Goal: Find specific page/section: Find specific page/section

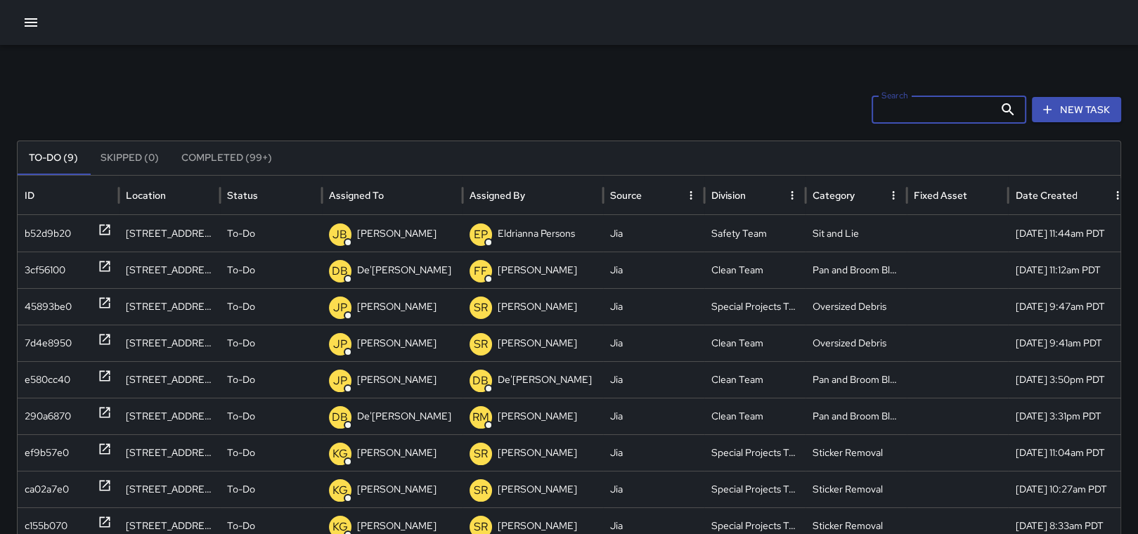
click at [896, 110] on input "Search" at bounding box center [933, 110] width 122 height 28
click at [26, 21] on icon "button" at bounding box center [30, 22] width 17 height 17
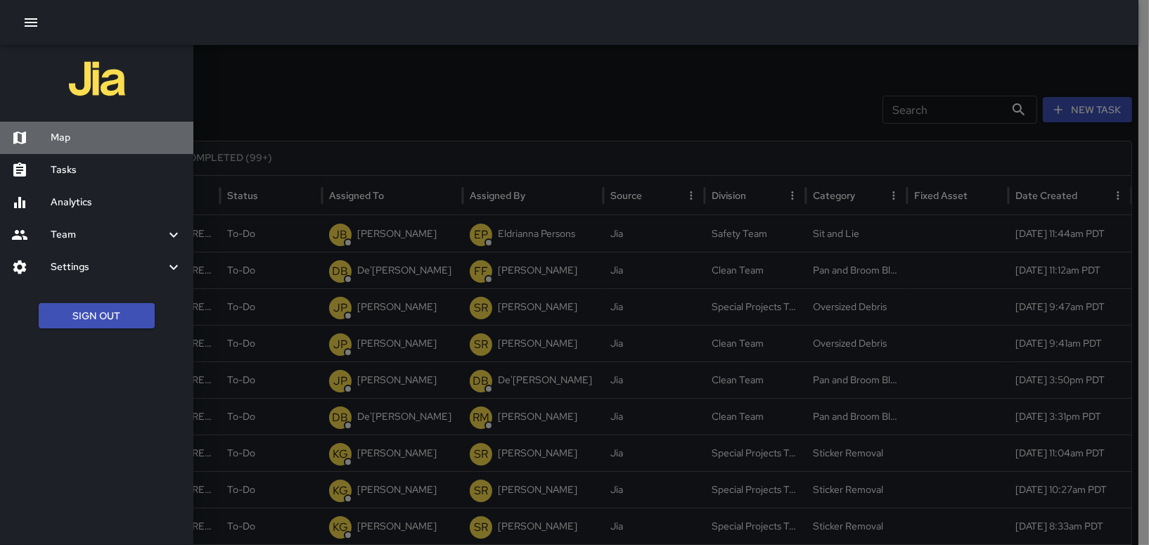
click at [52, 134] on h6 "Map" at bounding box center [116, 137] width 131 height 15
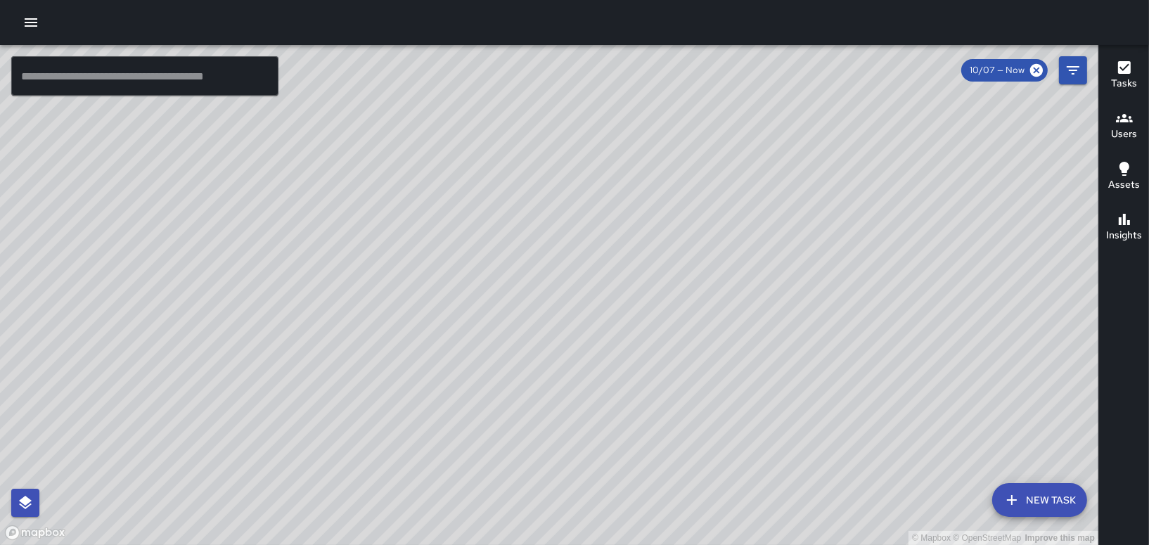
drag, startPoint x: 548, startPoint y: 347, endPoint x: 759, endPoint y: 436, distance: 228.8
click at [903, 501] on div "© Mapbox © OpenStreetMap Improve this map" at bounding box center [549, 295] width 1098 height 500
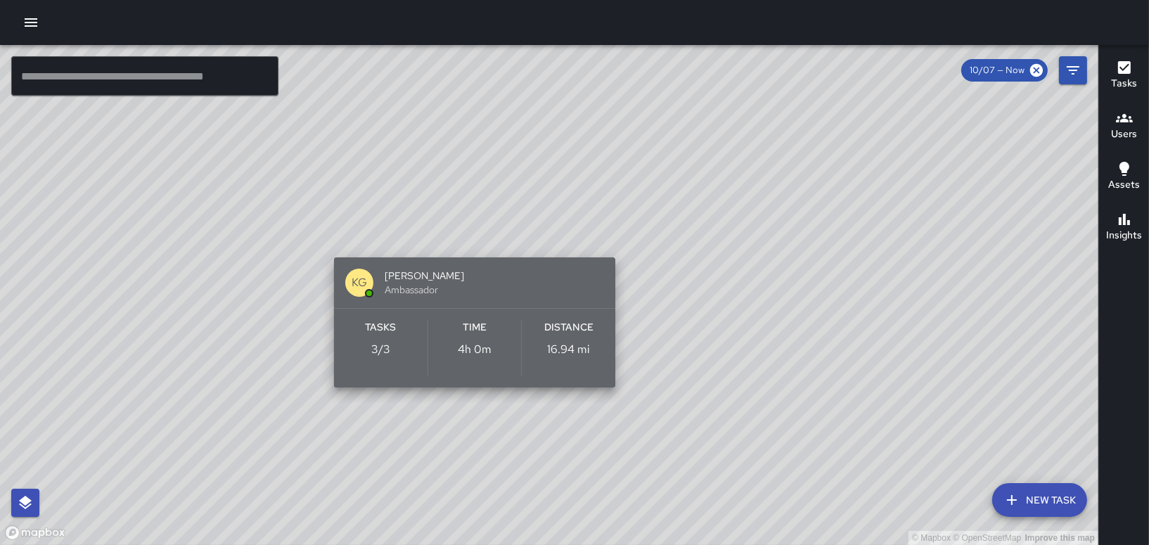
click at [389, 340] on div "Tasks 3 / 3" at bounding box center [381, 348] width 94 height 56
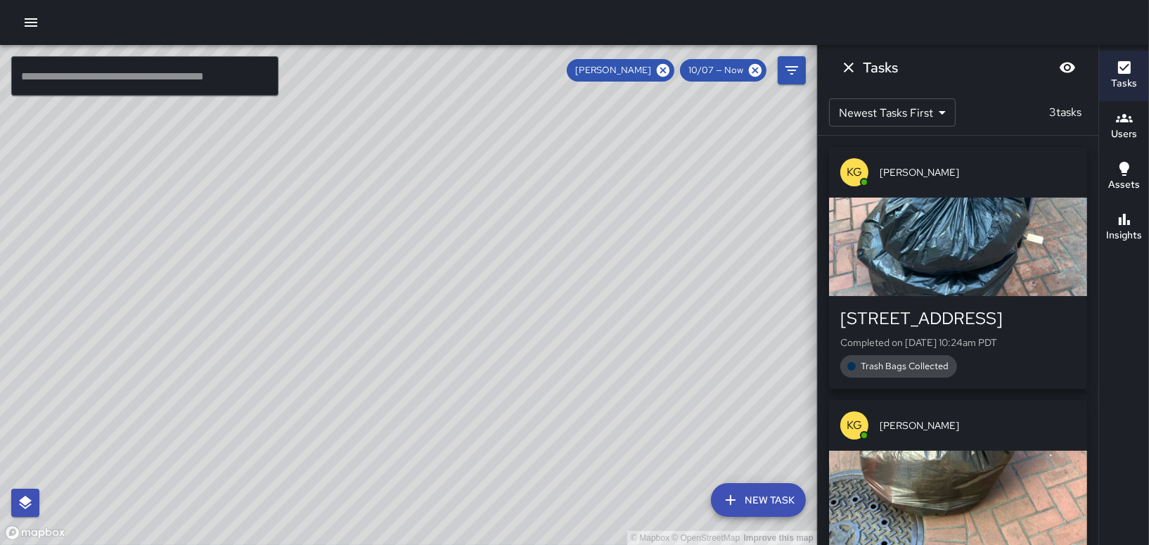
click at [965, 267] on div "button" at bounding box center [958, 247] width 258 height 98
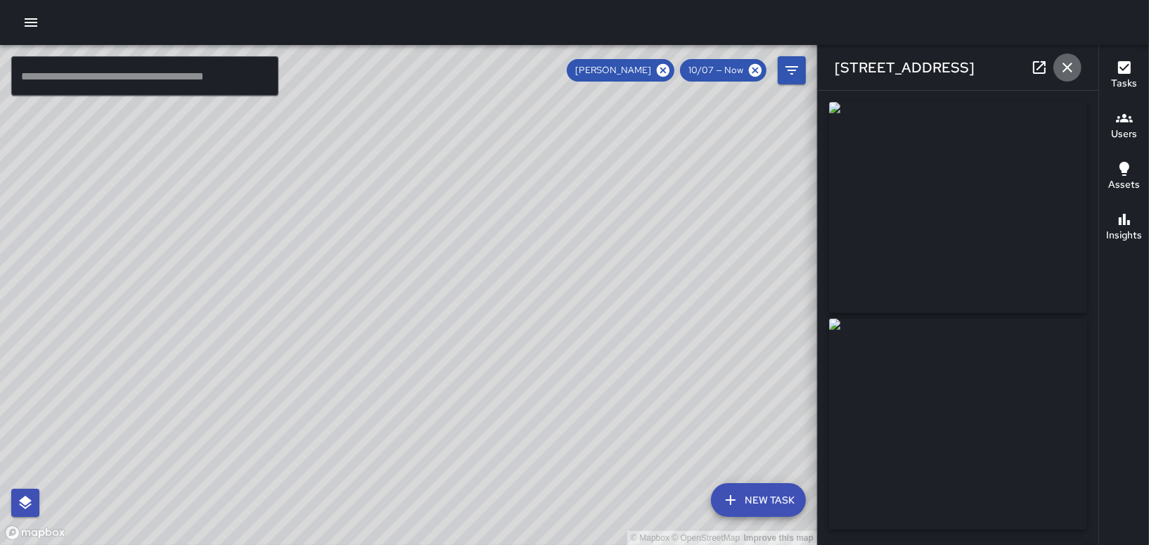
click at [1067, 64] on icon "button" at bounding box center [1067, 67] width 17 height 17
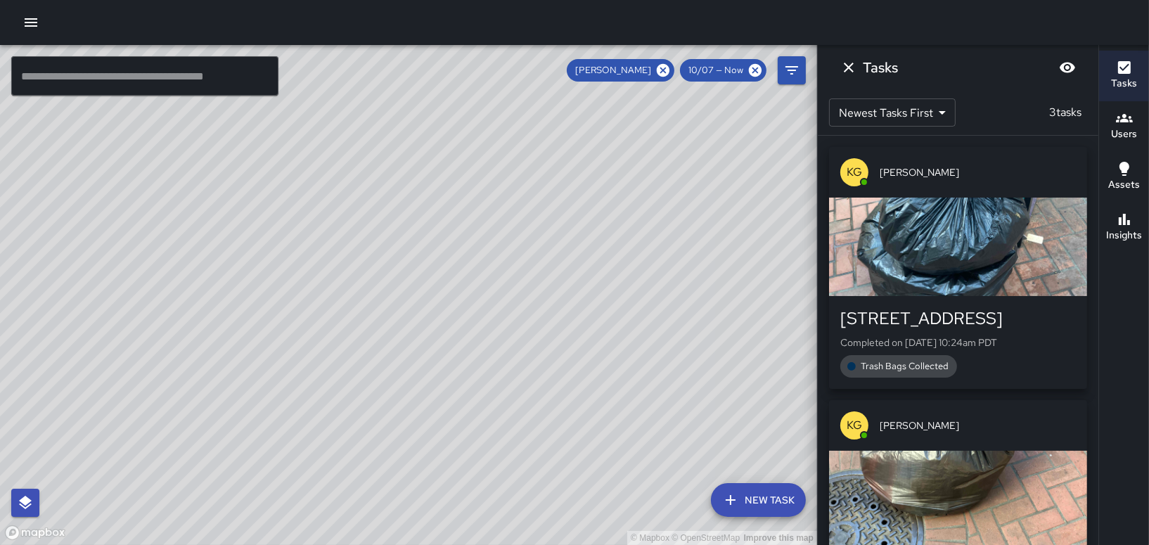
scroll to position [135, 0]
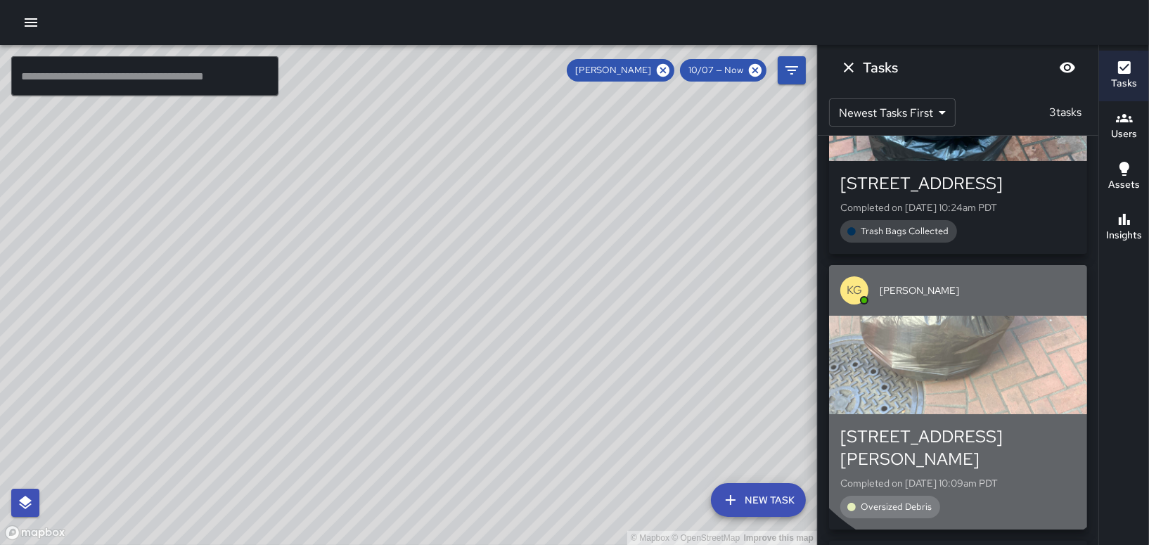
click at [970, 359] on div "button" at bounding box center [958, 365] width 258 height 98
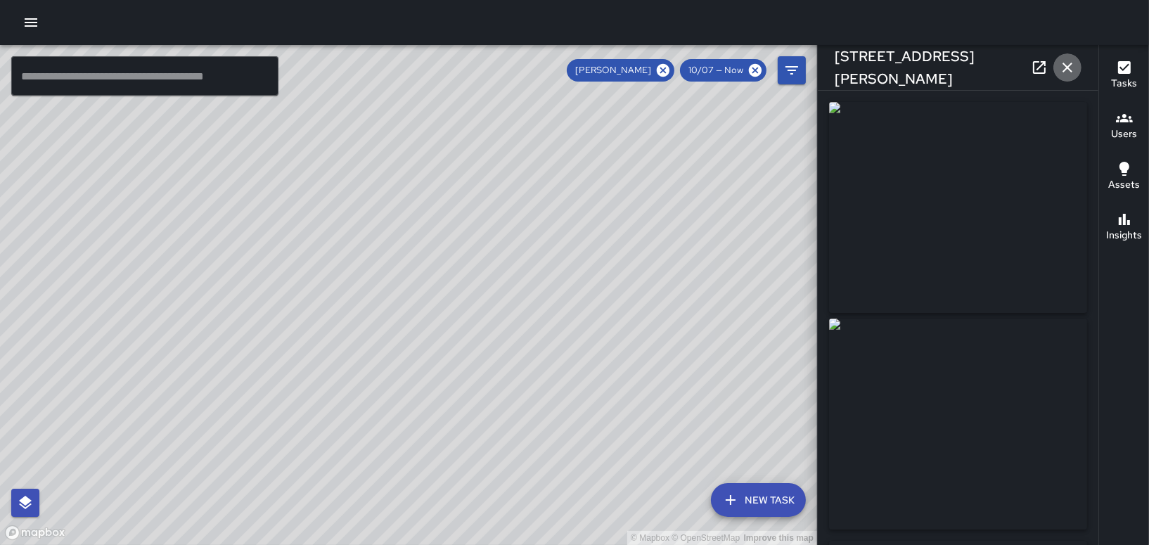
click at [1069, 70] on icon "button" at bounding box center [1067, 68] width 10 height 10
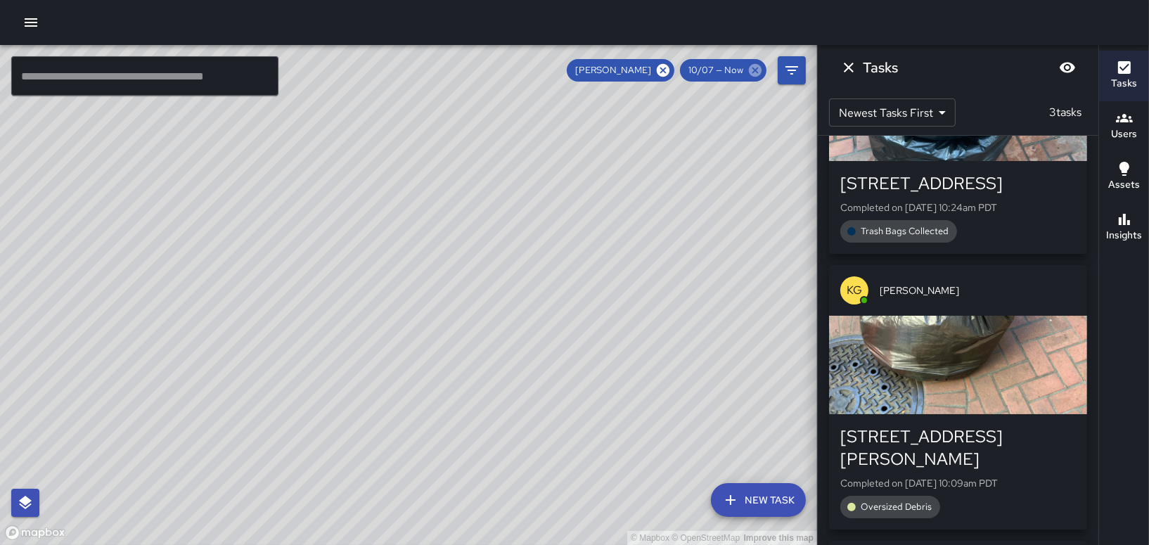
click at [667, 72] on icon at bounding box center [662, 70] width 15 height 15
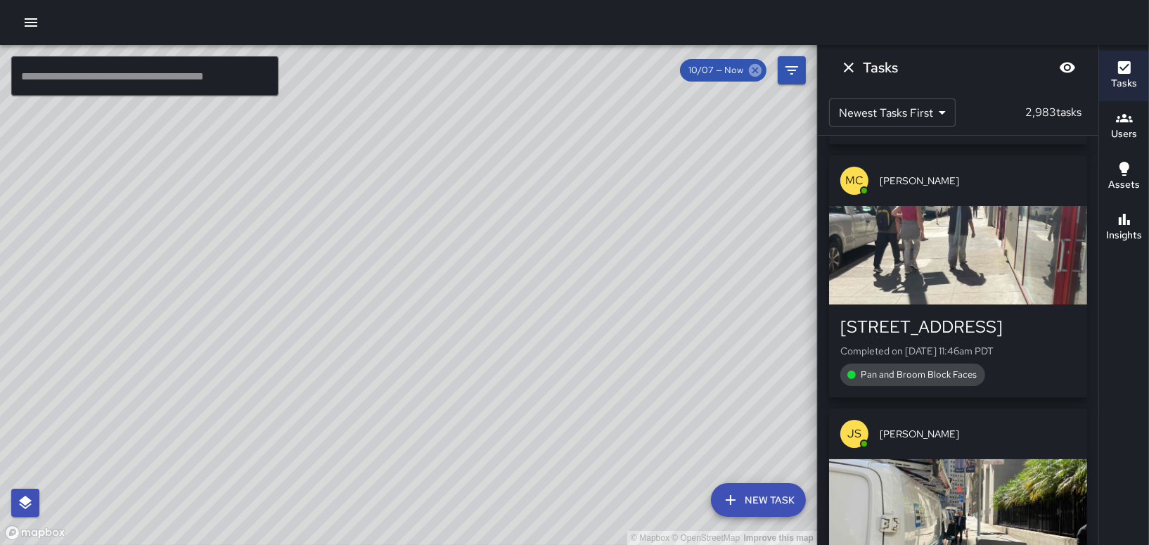
click at [754, 70] on icon at bounding box center [754, 70] width 15 height 15
click at [759, 67] on icon at bounding box center [755, 70] width 13 height 13
click at [757, 67] on icon at bounding box center [755, 70] width 13 height 13
click at [660, 179] on div "© Mapbox © OpenStreetMap Improve this map" at bounding box center [408, 295] width 817 height 500
click at [844, 67] on icon "Dismiss" at bounding box center [848, 67] width 17 height 17
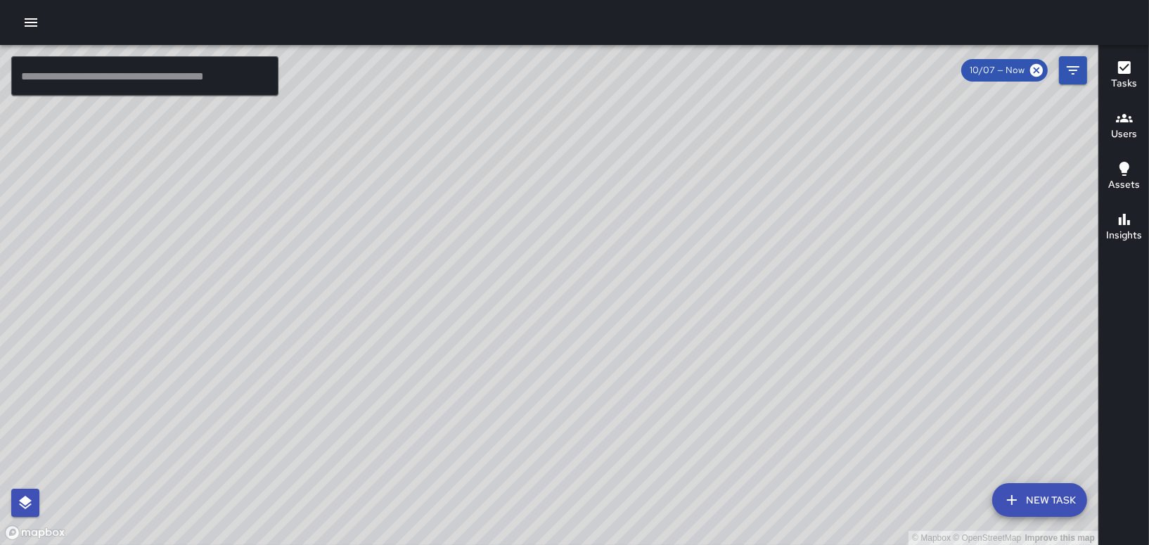
drag, startPoint x: 804, startPoint y: 188, endPoint x: 824, endPoint y: 303, distance: 116.4
click at [824, 303] on div "© Mapbox © OpenStreetMap Improve this map" at bounding box center [549, 295] width 1098 height 500
